Goal: Navigation & Orientation: Find specific page/section

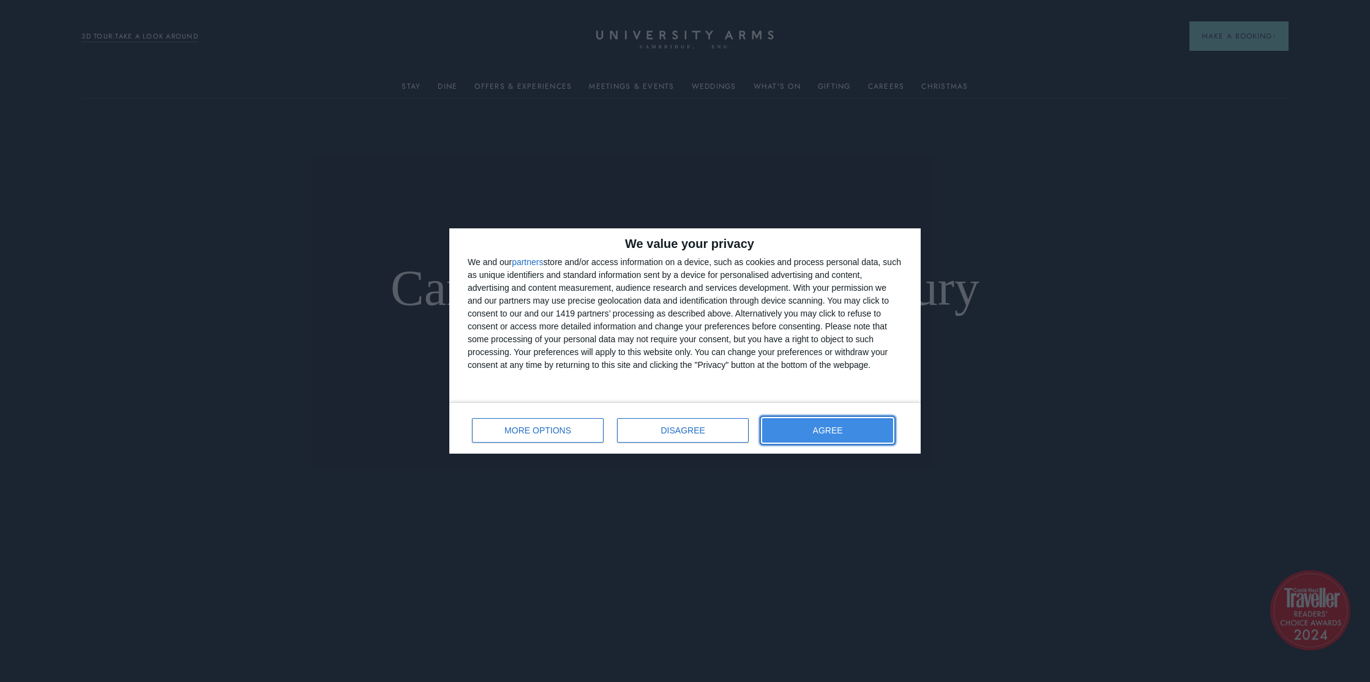
click at [795, 430] on button "AGREE" at bounding box center [827, 430] width 131 height 24
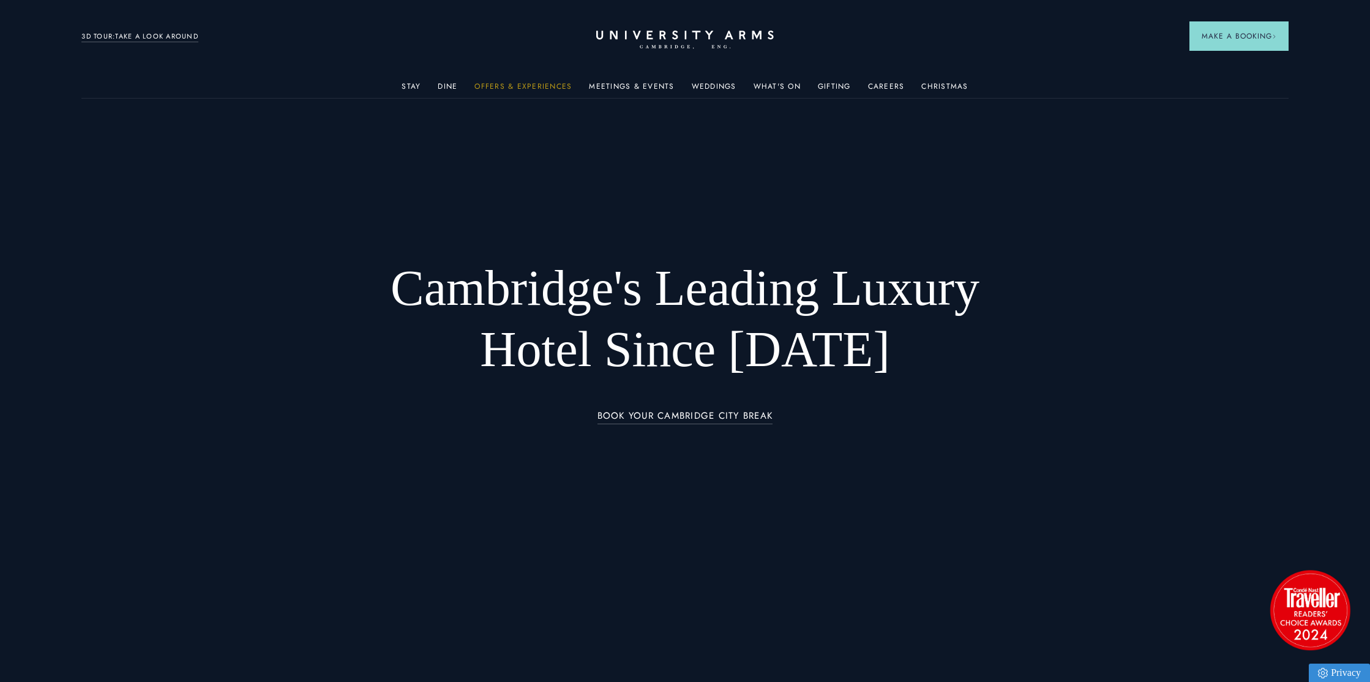
click at [557, 85] on link "Offers & Experiences" at bounding box center [522, 90] width 97 height 16
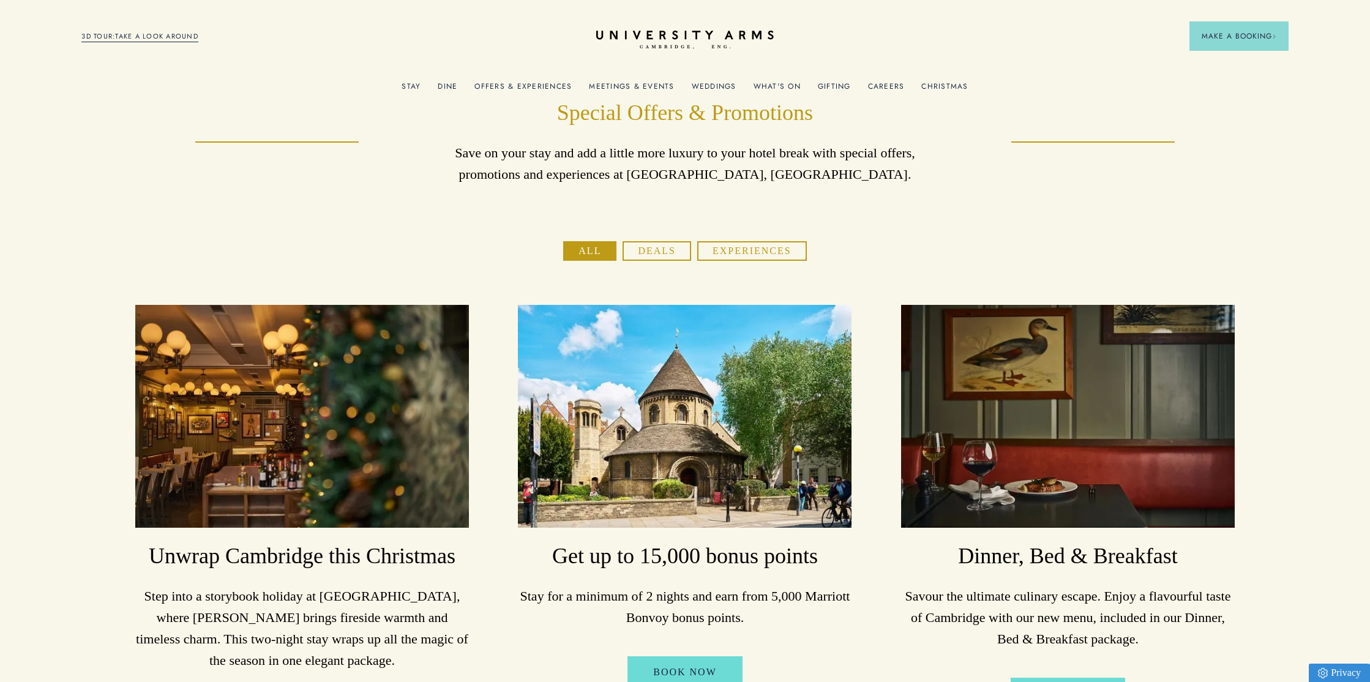
click at [801, 84] on ul "Stay Rooms Suites From £459/night Superior Rooms From £249/night Classic Rooms …" at bounding box center [684, 85] width 1207 height 24
click at [787, 84] on link "What's On" at bounding box center [777, 90] width 47 height 16
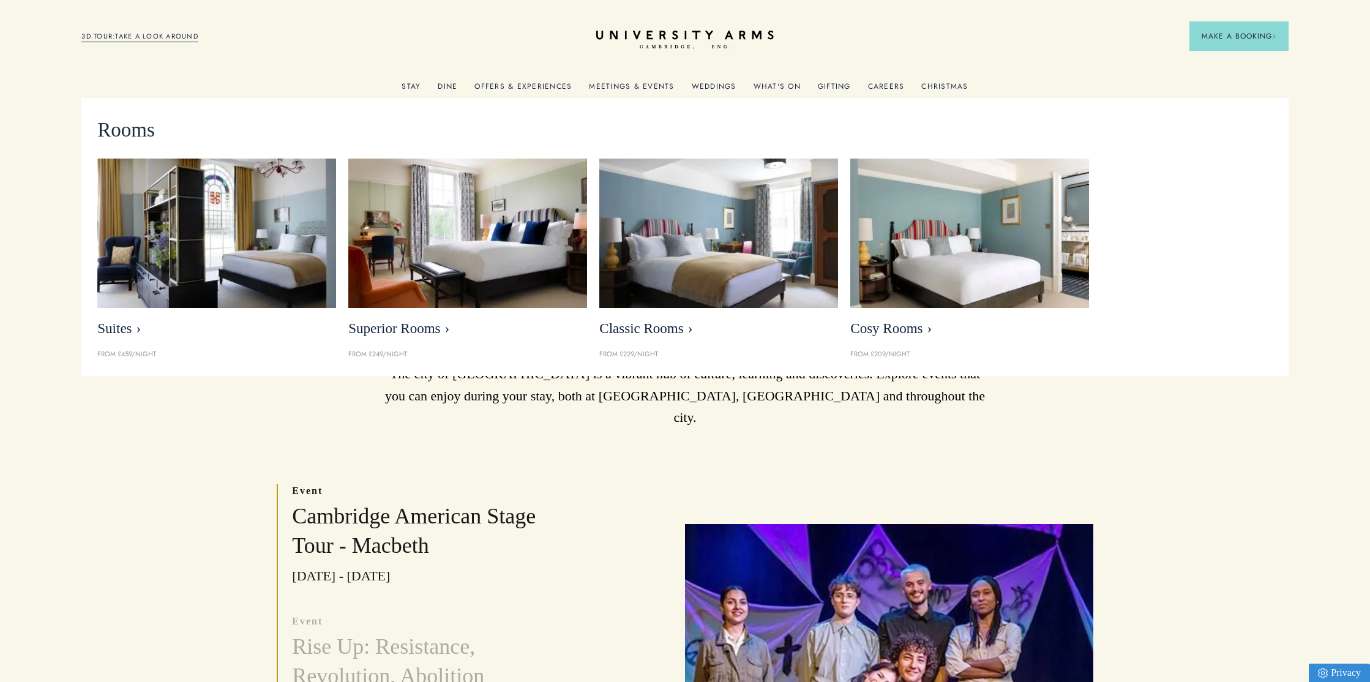
click at [410, 83] on link "Stay" at bounding box center [411, 90] width 19 height 16
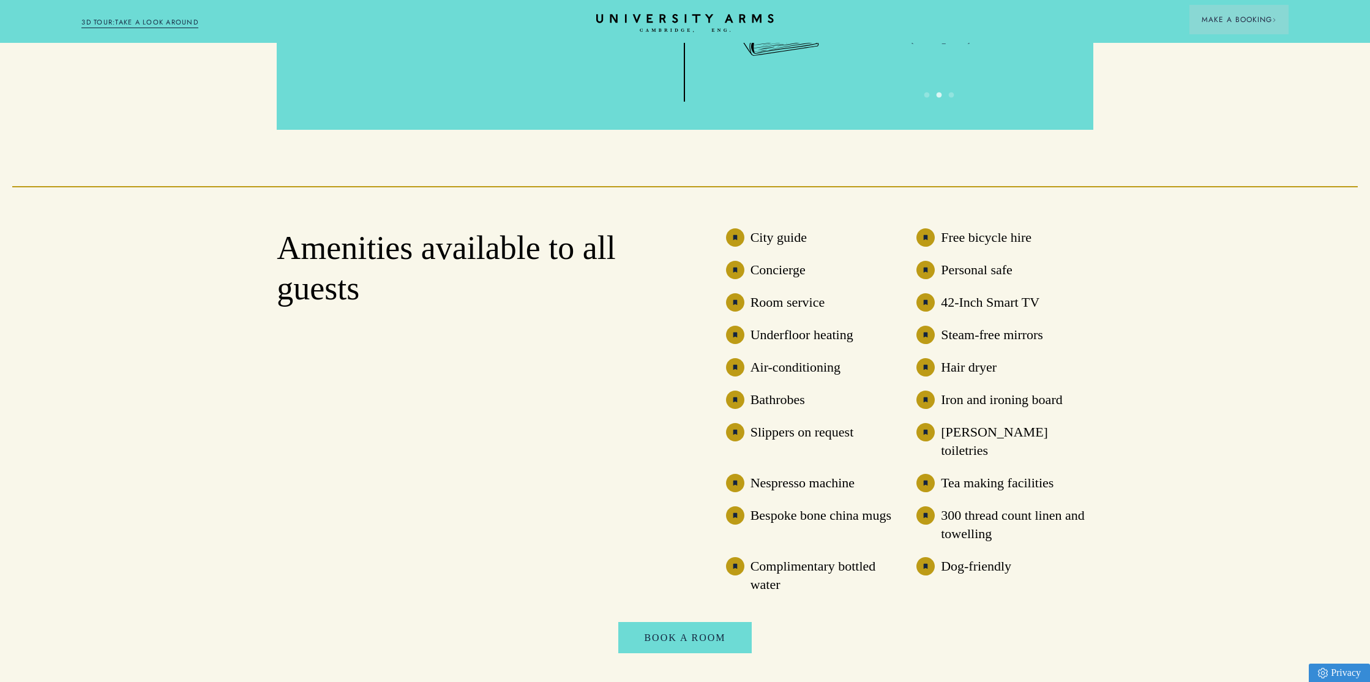
scroll to position [3486, 0]
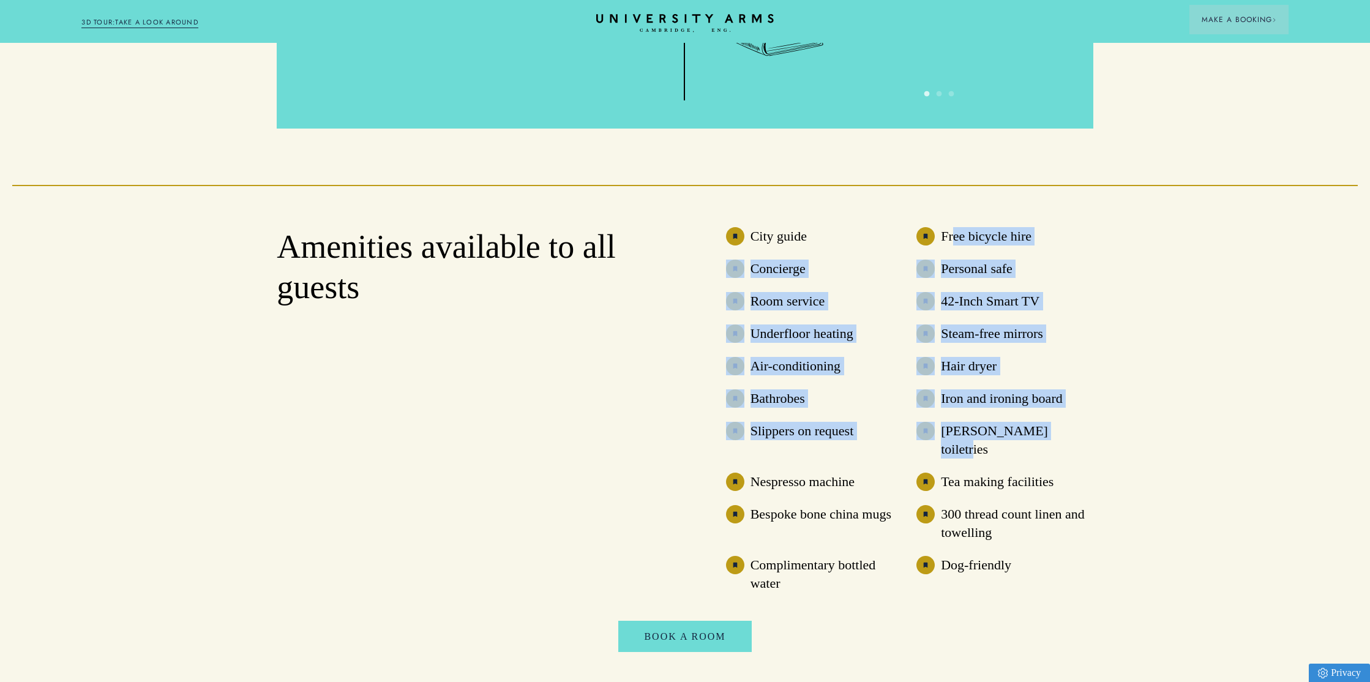
drag, startPoint x: 954, startPoint y: 241, endPoint x: 1105, endPoint y: 428, distance: 240.7
click at [1105, 428] on section "Amenities available to all guests City guide Free bicycle hire Concierge Person…" at bounding box center [685, 439] width 1370 height 509
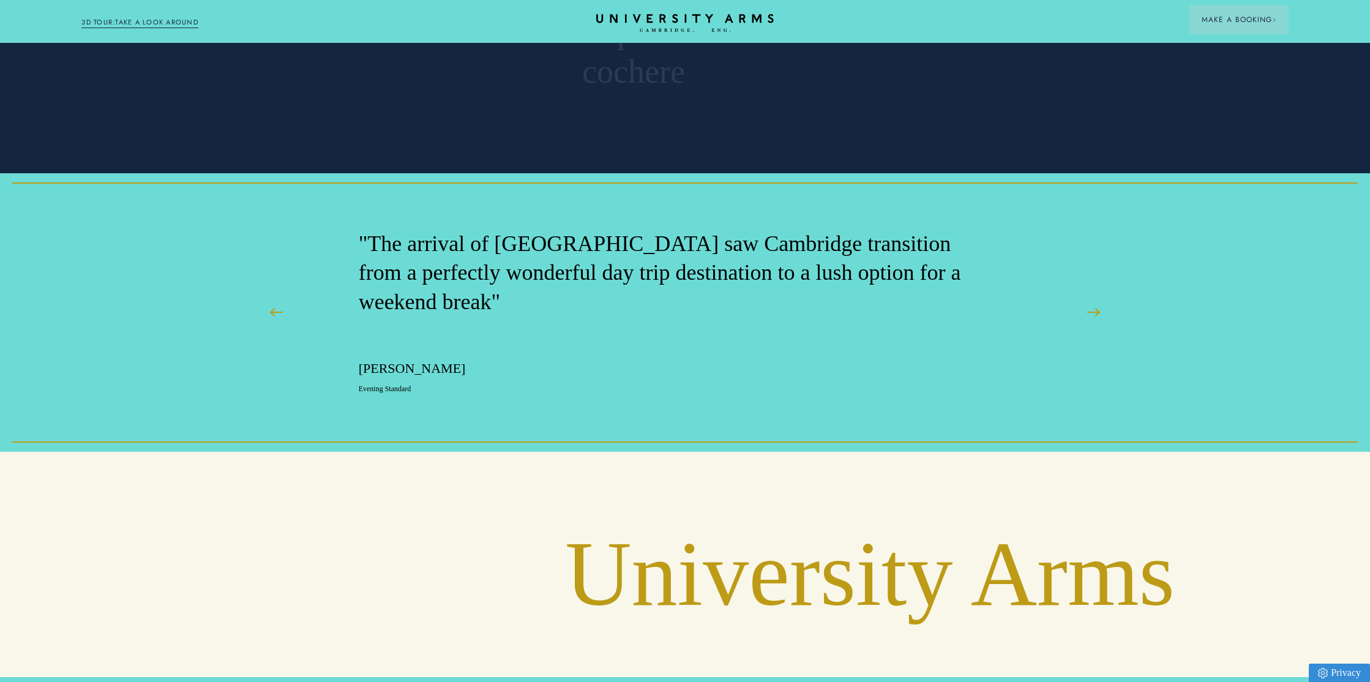
scroll to position [4780, 0]
